Goal: Navigation & Orientation: Go to known website

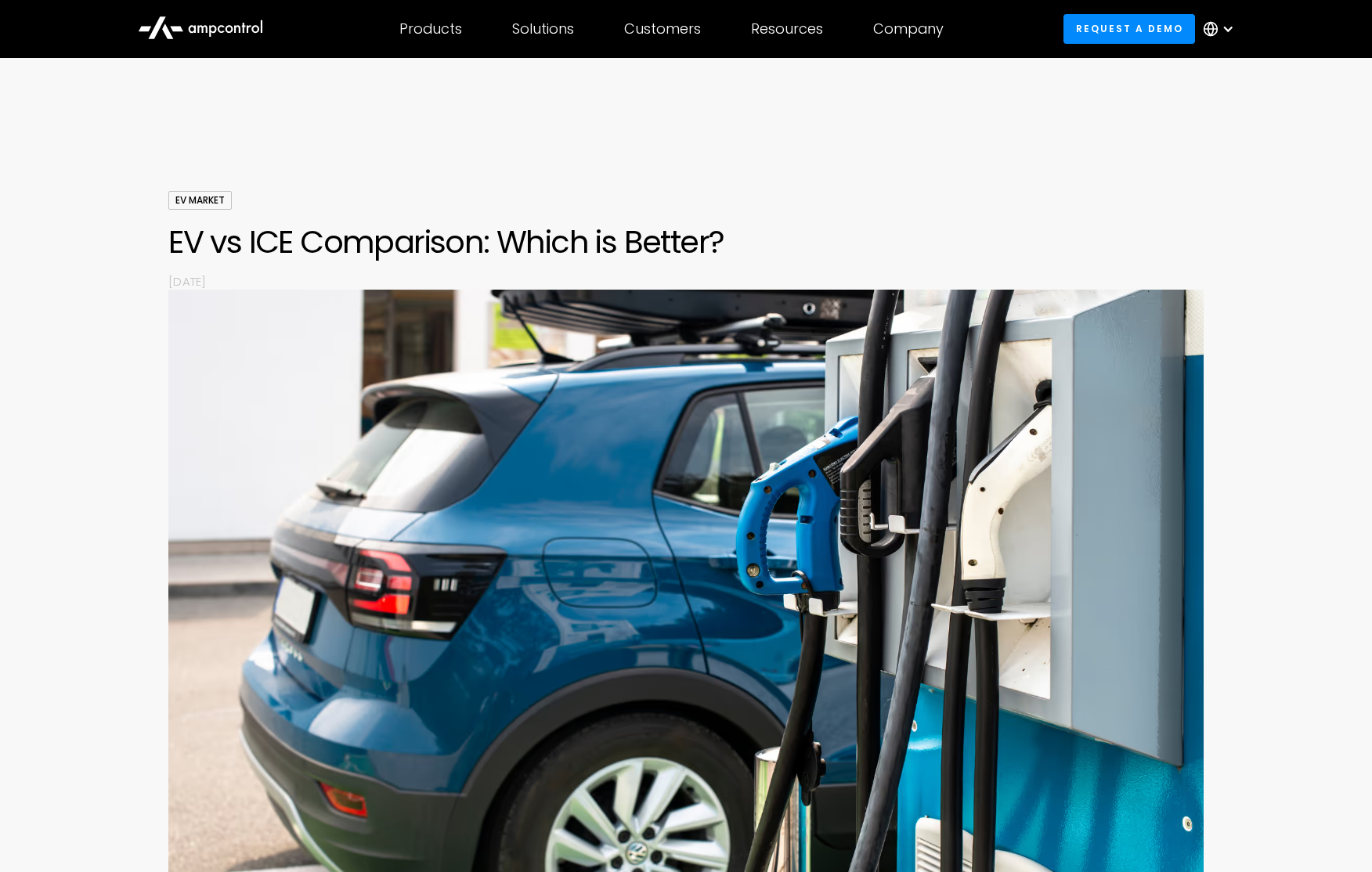
click at [222, 35] on icon at bounding box center [200, 27] width 125 height 38
